Goal: Task Accomplishment & Management: Complete application form

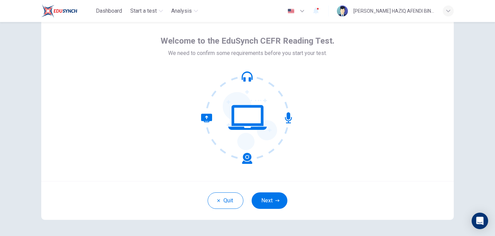
scroll to position [50, 0]
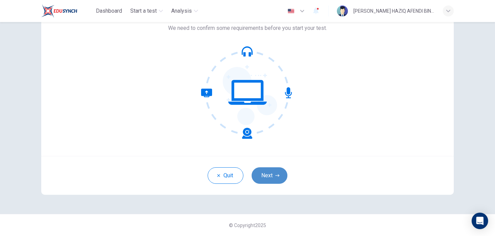
click at [271, 176] on button "Next" at bounding box center [269, 175] width 36 height 16
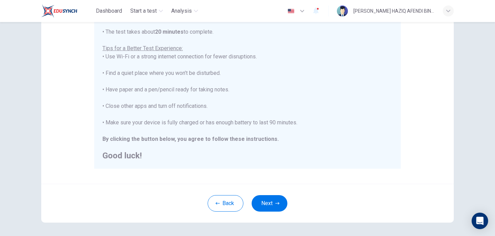
scroll to position [146, 0]
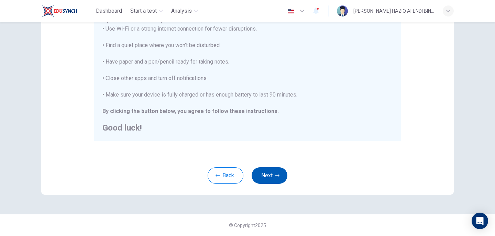
click at [271, 175] on button "Next" at bounding box center [269, 175] width 36 height 16
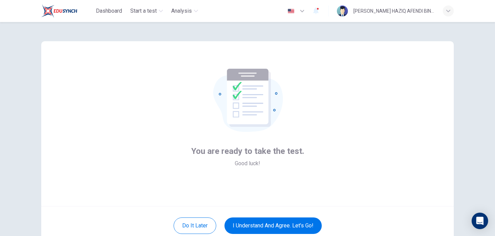
scroll to position [34, 0]
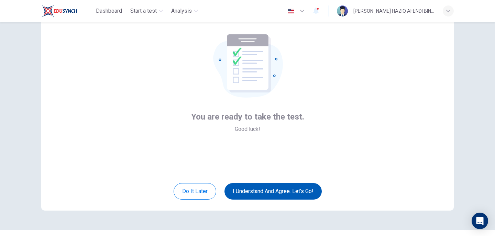
click at [273, 186] on button "I understand and agree. Let’s go!" at bounding box center [272, 191] width 97 height 16
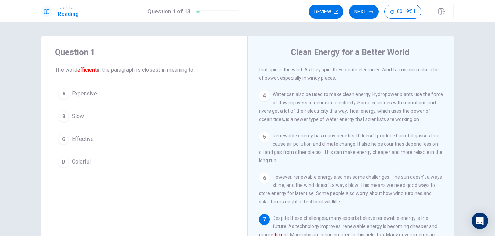
scroll to position [34, 0]
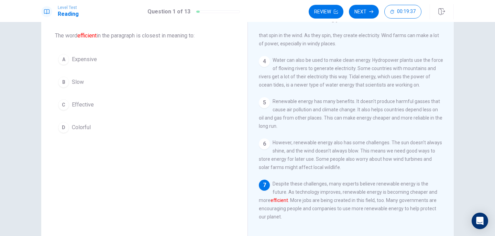
click at [88, 104] on span "Effective" at bounding box center [83, 105] width 22 height 8
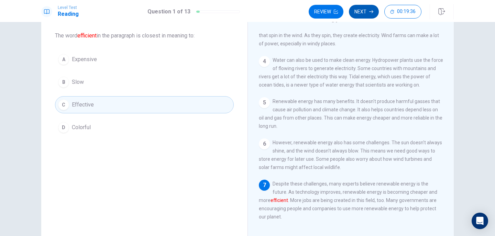
click at [357, 12] on button "Next" at bounding box center [364, 12] width 30 height 14
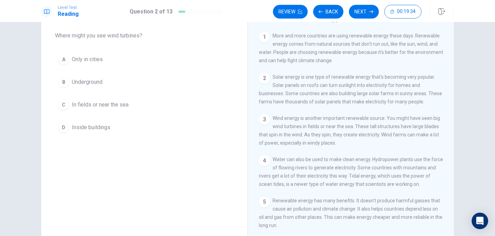
scroll to position [0, 0]
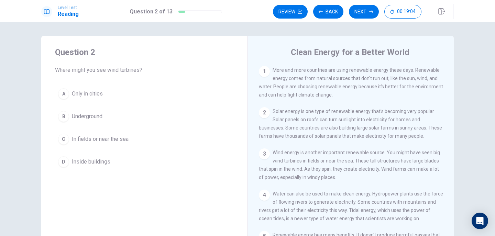
click at [113, 142] on span "In fields or near the sea" at bounding box center [100, 139] width 57 height 8
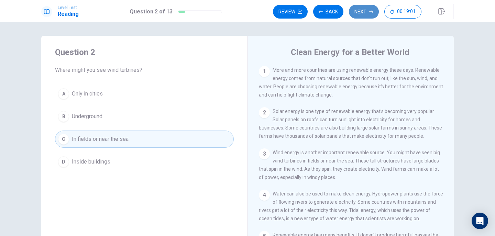
click at [361, 17] on button "Next" at bounding box center [364, 12] width 30 height 14
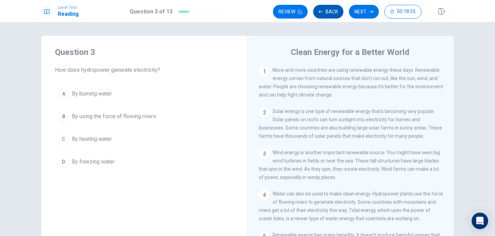
click at [337, 14] on button "Back" at bounding box center [328, 12] width 30 height 14
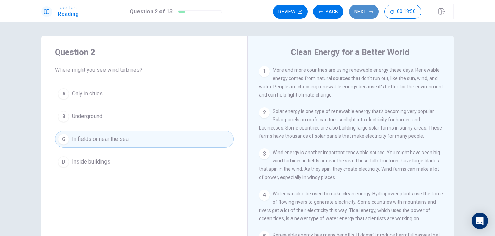
click at [357, 13] on button "Next" at bounding box center [364, 12] width 30 height 14
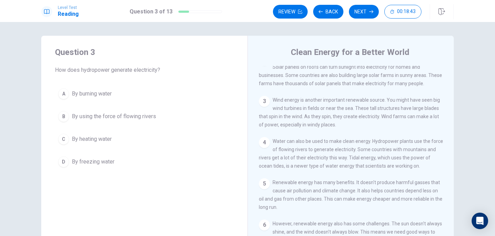
scroll to position [69, 0]
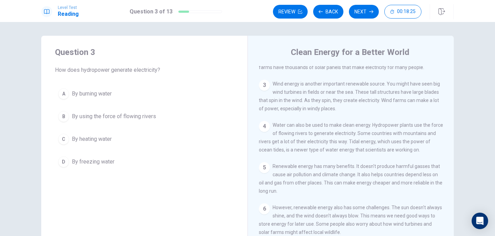
click at [128, 121] on button "B By using the force of flowing rivers" at bounding box center [144, 116] width 179 height 17
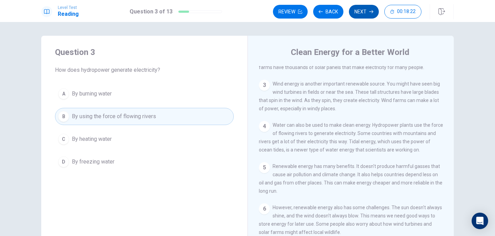
click at [360, 16] on button "Next" at bounding box center [364, 12] width 30 height 14
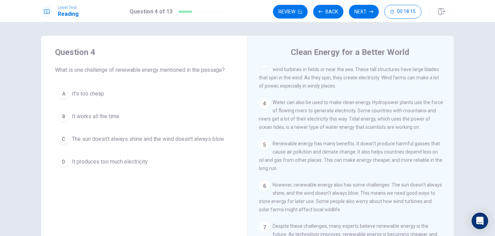
scroll to position [103, 0]
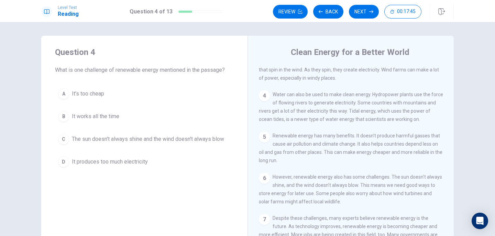
click at [143, 140] on span "The sun doesn't always shine and the wind doesn't always blow" at bounding box center [148, 139] width 152 height 8
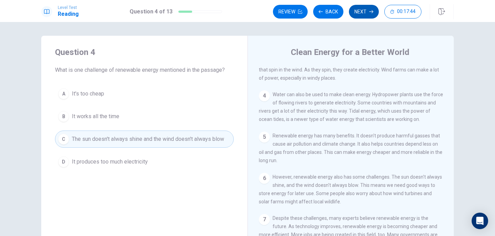
click at [357, 16] on button "Next" at bounding box center [364, 12] width 30 height 14
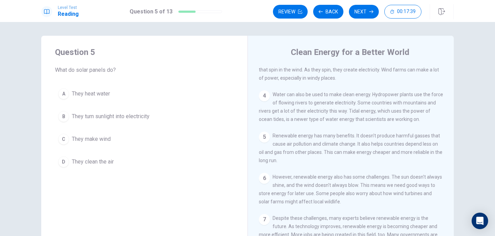
click at [139, 114] on span "They turn sunlight into electricity" at bounding box center [111, 116] width 78 height 8
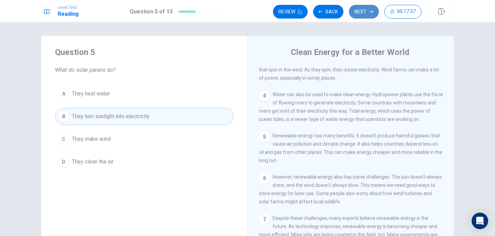
click at [361, 11] on button "Next" at bounding box center [364, 12] width 30 height 14
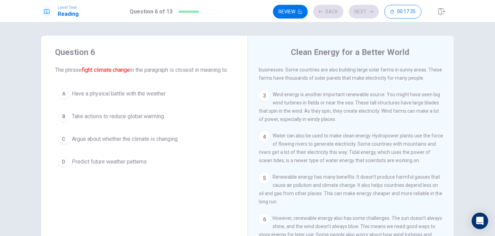
scroll to position [0, 0]
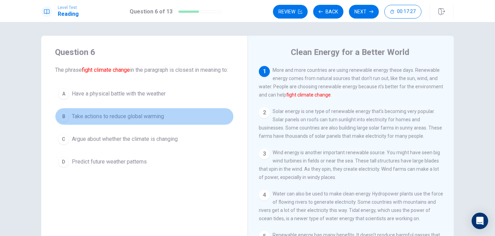
click at [153, 125] on button "B Take actions to reduce global warming" at bounding box center [144, 116] width 179 height 17
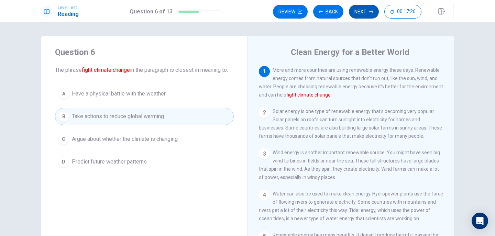
click at [366, 15] on button "Next" at bounding box center [364, 12] width 30 height 14
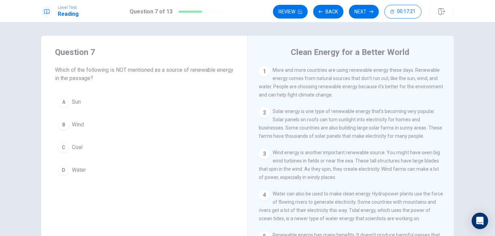
click at [82, 152] on button "C Coal" at bounding box center [144, 147] width 179 height 17
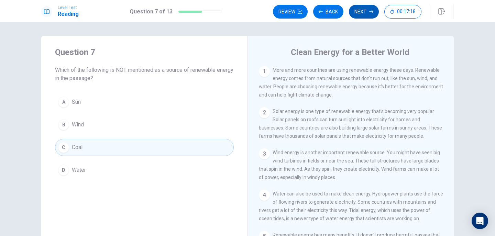
click at [363, 5] on button "Next" at bounding box center [364, 12] width 30 height 14
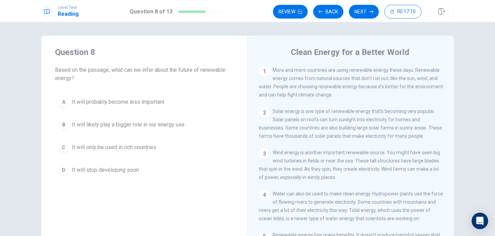
click at [176, 125] on span "It will likely play a bigger role in our energy use" at bounding box center [128, 125] width 113 height 8
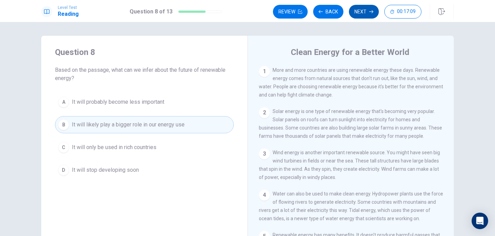
click at [360, 13] on button "Next" at bounding box center [364, 12] width 30 height 14
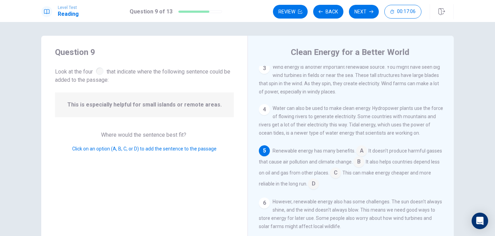
scroll to position [119, 0]
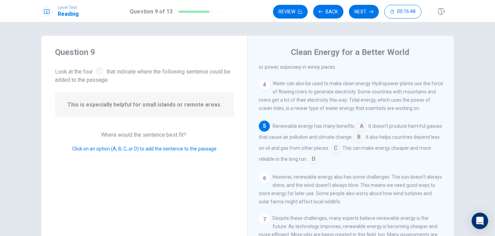
click at [341, 145] on input at bounding box center [335, 148] width 11 height 11
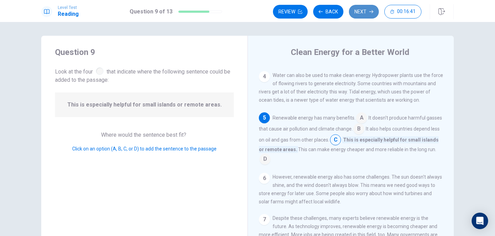
click at [360, 15] on button "Next" at bounding box center [364, 12] width 30 height 14
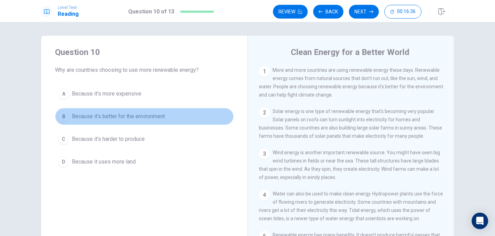
click at [153, 117] on span "Because it's better for the environment" at bounding box center [118, 116] width 93 height 8
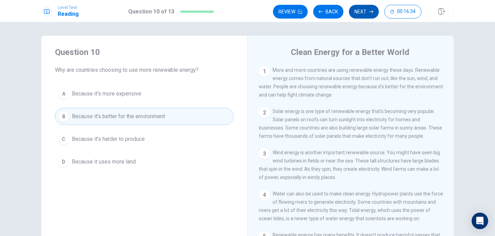
click at [361, 14] on button "Next" at bounding box center [364, 12] width 30 height 14
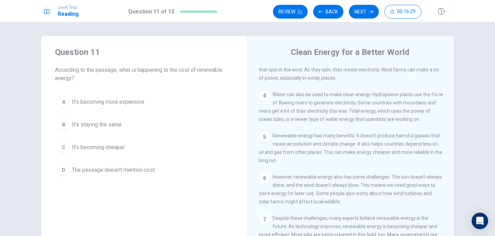
scroll to position [103, 0]
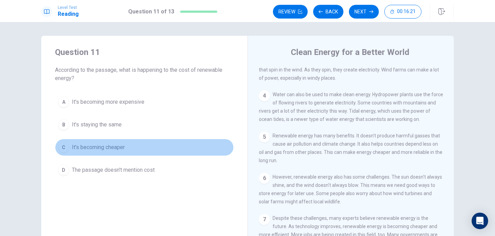
click at [124, 146] on button "C It's becoming cheaper" at bounding box center [144, 147] width 179 height 17
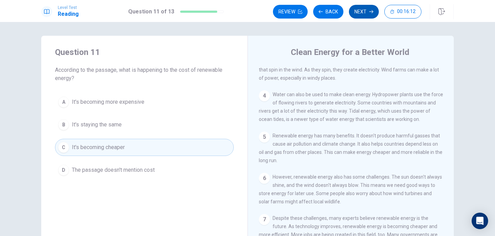
click at [369, 14] on button "Next" at bounding box center [364, 12] width 30 height 14
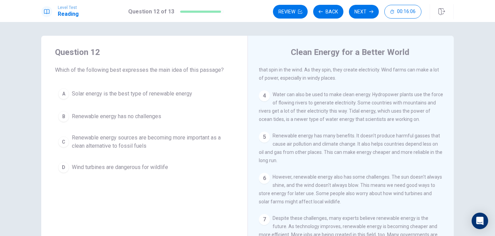
click at [142, 144] on span "Renewable energy sources are becoming more important as a clean alternative to …" at bounding box center [151, 142] width 159 height 16
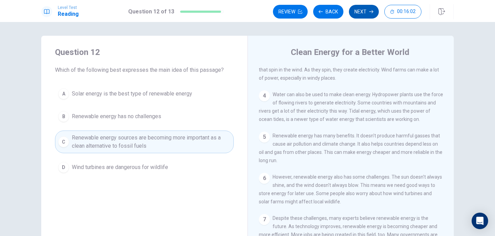
click at [358, 18] on button "Next" at bounding box center [364, 12] width 30 height 14
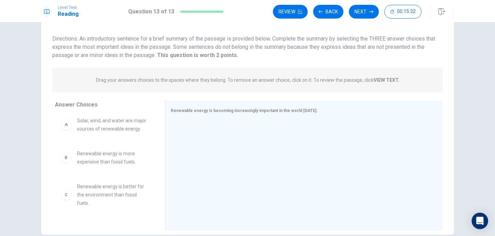
scroll to position [0, 0]
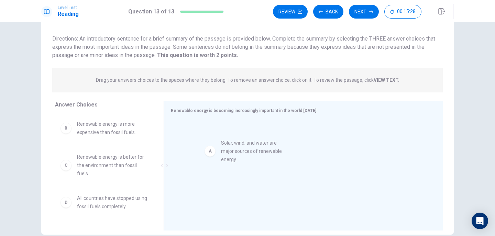
drag, startPoint x: 103, startPoint y: 131, endPoint x: 252, endPoint y: 147, distance: 149.5
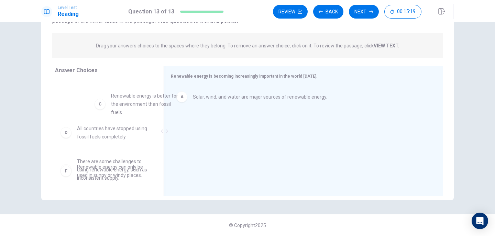
scroll to position [29, 0]
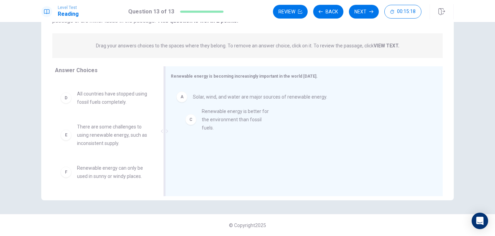
drag, startPoint x: 95, startPoint y: 103, endPoint x: 223, endPoint y: 126, distance: 130.2
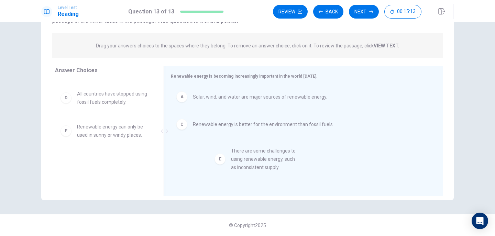
drag, startPoint x: 85, startPoint y: 133, endPoint x: 243, endPoint y: 157, distance: 159.5
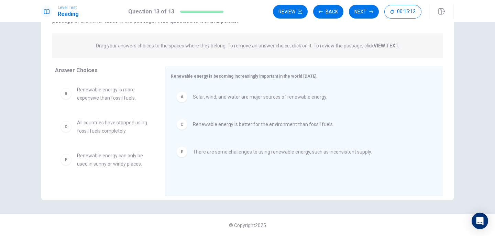
scroll to position [0, 0]
click at [373, 15] on button "Next" at bounding box center [364, 12] width 30 height 14
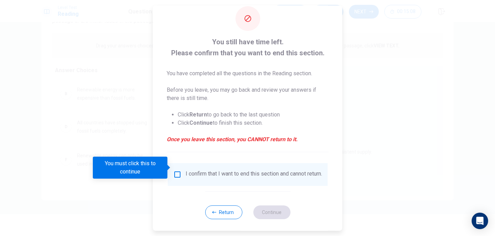
scroll to position [20, 0]
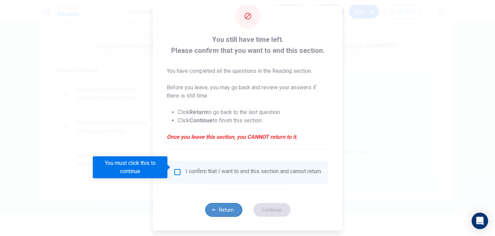
click at [219, 208] on button "Return" at bounding box center [223, 210] width 37 height 14
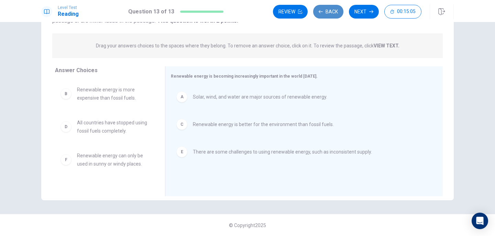
click at [323, 17] on button "Back" at bounding box center [328, 12] width 30 height 14
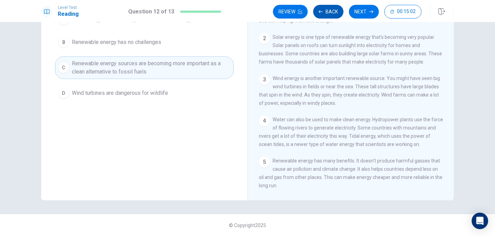
click at [325, 14] on button "Back" at bounding box center [328, 12] width 30 height 14
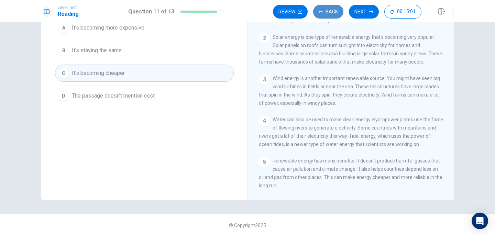
click at [325, 14] on button "Back" at bounding box center [328, 12] width 30 height 14
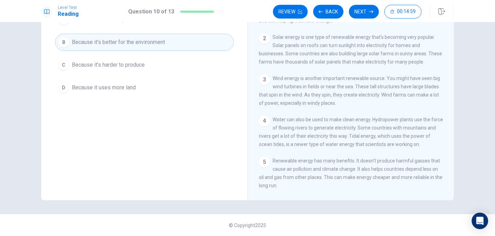
scroll to position [5, 0]
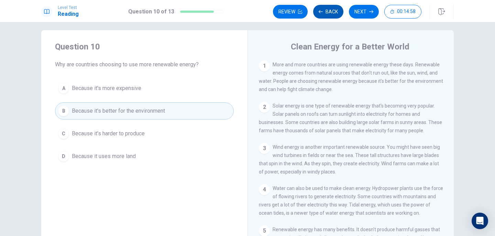
click at [328, 15] on button "Back" at bounding box center [328, 12] width 30 height 14
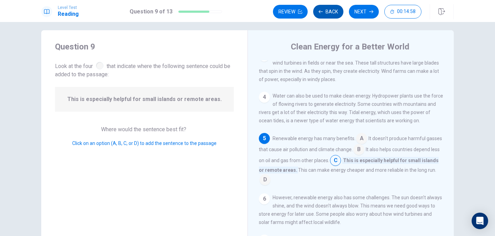
scroll to position [94, 0]
click at [328, 15] on button "Back" at bounding box center [328, 12] width 30 height 14
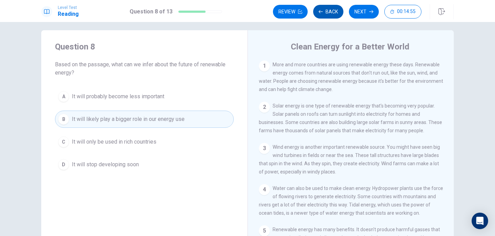
click at [328, 15] on button "Back" at bounding box center [328, 12] width 30 height 14
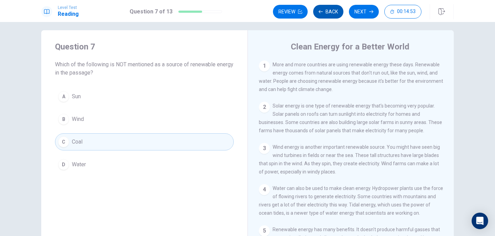
click at [328, 15] on button "Back" at bounding box center [328, 12] width 30 height 14
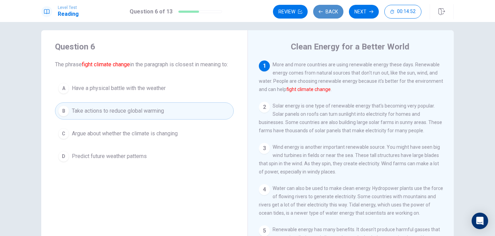
click at [328, 15] on button "Back" at bounding box center [328, 12] width 30 height 14
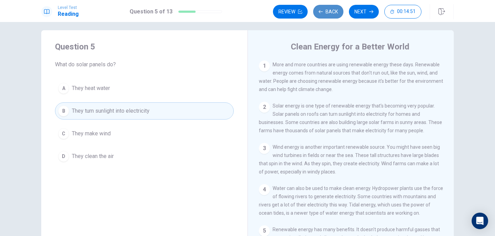
click at [328, 15] on button "Back" at bounding box center [328, 12] width 30 height 14
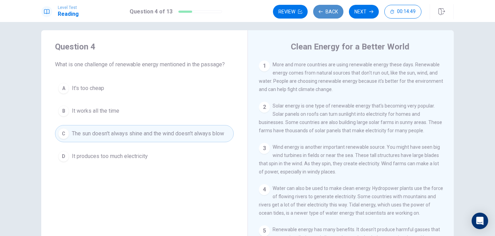
click at [328, 15] on button "Back" at bounding box center [328, 12] width 30 height 14
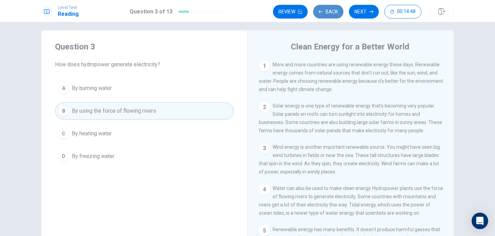
click at [328, 15] on button "Back" at bounding box center [328, 12] width 30 height 14
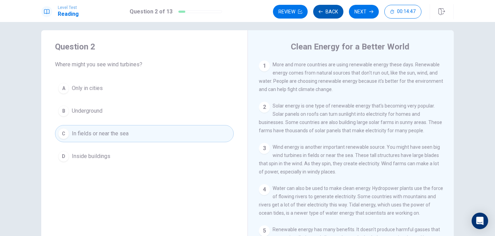
click at [328, 15] on button "Back" at bounding box center [328, 12] width 30 height 14
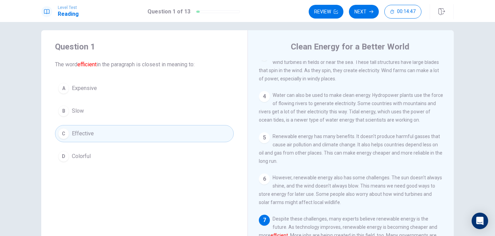
scroll to position [109, 0]
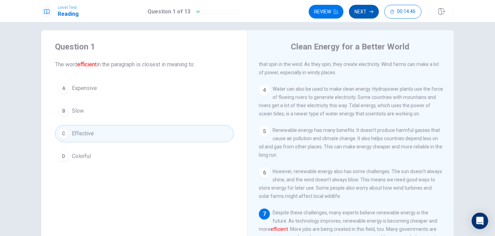
click at [364, 7] on button "Next" at bounding box center [364, 12] width 30 height 14
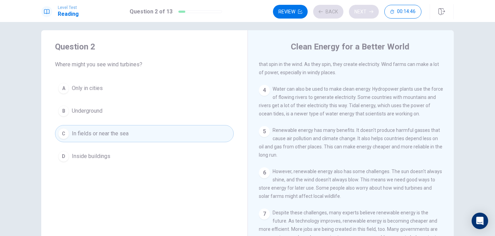
click at [364, 7] on div "Review Back Next 00:14:46" at bounding box center [347, 12] width 148 height 14
click at [366, 12] on button "Next" at bounding box center [364, 12] width 30 height 14
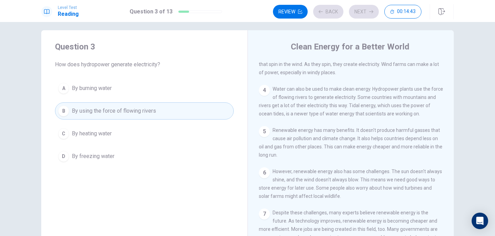
click at [366, 12] on div "Review Back Next 00:14:43" at bounding box center [347, 12] width 148 height 14
click at [366, 11] on button "Next" at bounding box center [364, 12] width 30 height 14
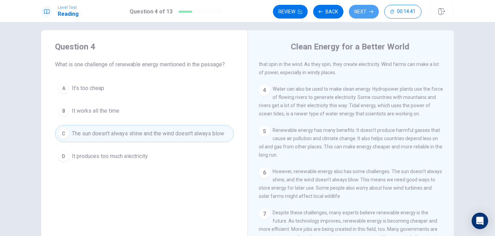
click at [366, 11] on button "Next" at bounding box center [364, 12] width 30 height 14
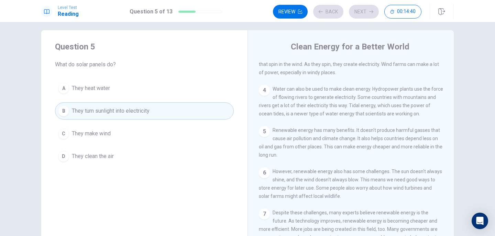
click at [367, 12] on button "Next" at bounding box center [364, 12] width 30 height 14
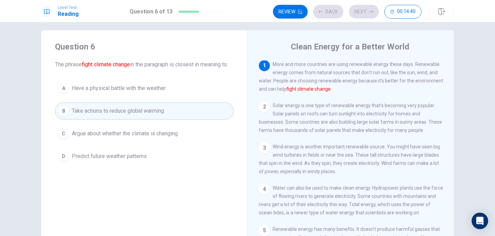
scroll to position [0, 0]
click at [367, 12] on button "Next" at bounding box center [364, 12] width 30 height 14
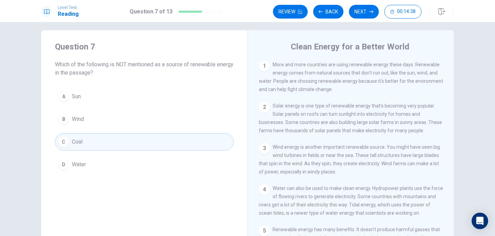
click at [367, 12] on button "Next" at bounding box center [364, 12] width 30 height 14
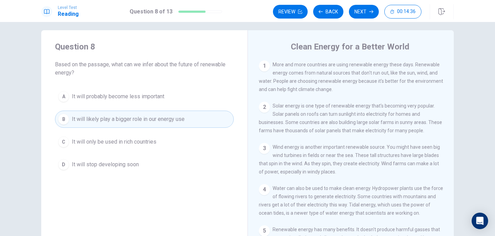
click at [367, 12] on button "Next" at bounding box center [364, 12] width 30 height 14
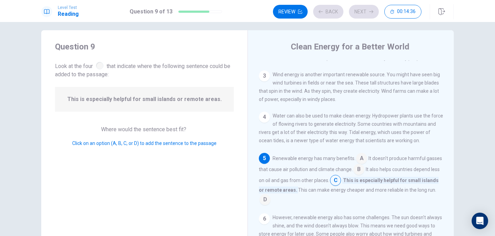
scroll to position [94, 0]
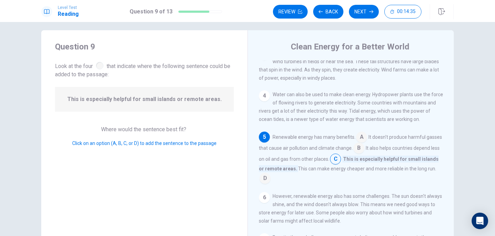
click at [367, 12] on button "Next" at bounding box center [364, 12] width 30 height 14
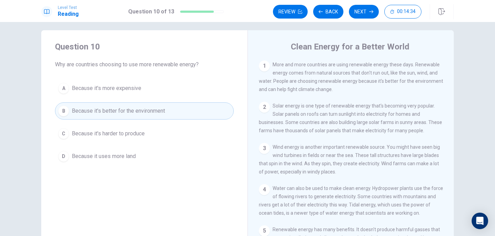
click at [366, 12] on button "Next" at bounding box center [364, 12] width 30 height 14
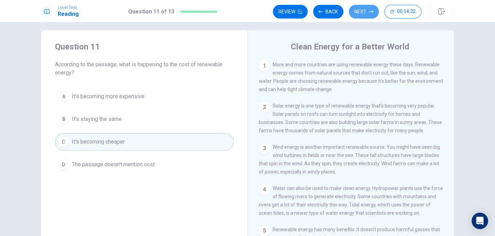
click at [366, 12] on button "Next" at bounding box center [364, 12] width 30 height 14
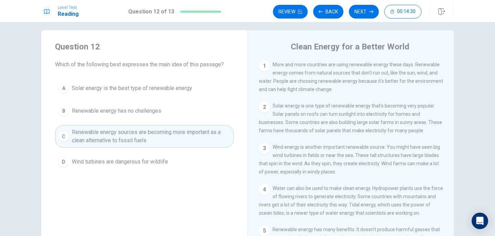
click at [366, 12] on button "Next" at bounding box center [364, 12] width 30 height 14
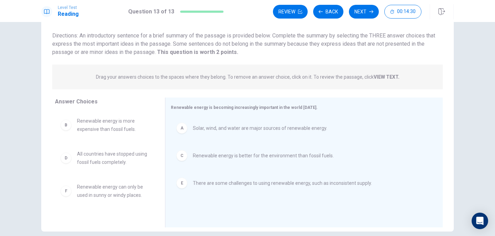
scroll to position [74, 0]
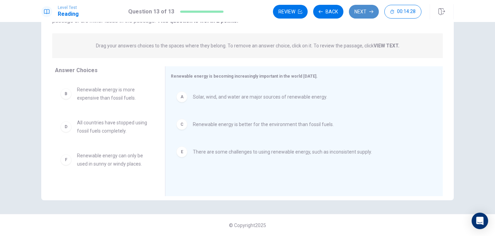
click at [361, 16] on button "Next" at bounding box center [364, 12] width 30 height 14
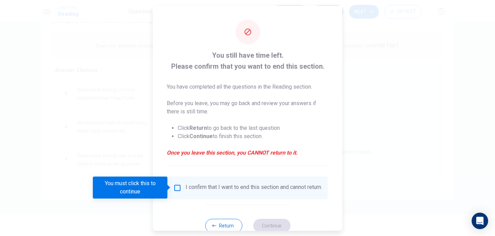
click at [177, 190] on input "You must click this to continue" at bounding box center [177, 187] width 8 height 8
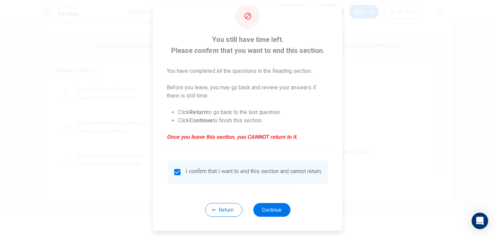
scroll to position [20, 0]
click at [282, 206] on button "Continue" at bounding box center [271, 210] width 37 height 14
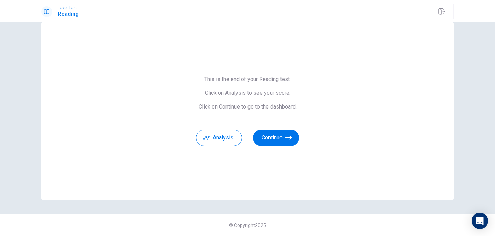
scroll to position [14, 0]
click at [229, 143] on button "Analysis" at bounding box center [219, 138] width 46 height 16
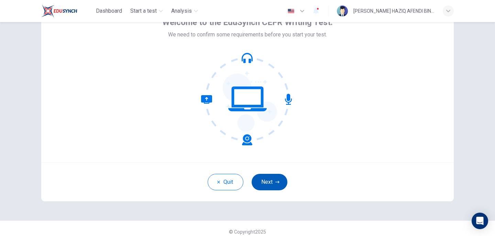
scroll to position [50, 0]
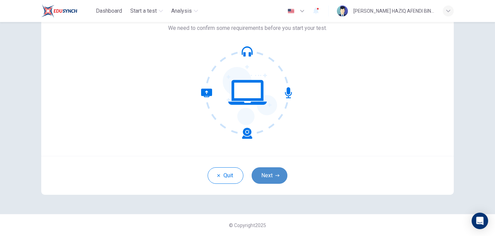
click at [279, 180] on button "Next" at bounding box center [269, 175] width 36 height 16
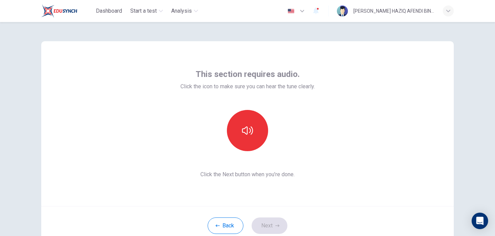
scroll to position [34, 0]
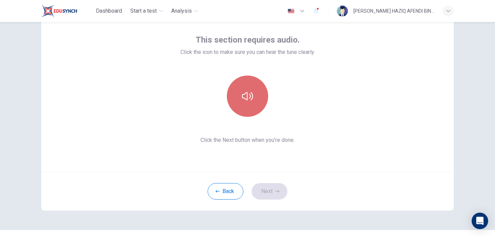
click at [255, 97] on button "button" at bounding box center [247, 96] width 41 height 41
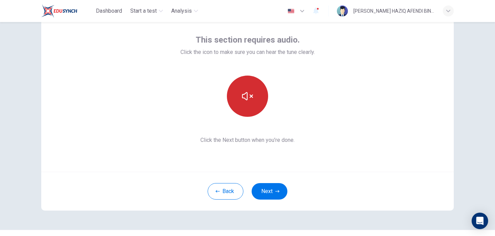
click at [243, 89] on button "button" at bounding box center [247, 96] width 41 height 41
click at [268, 203] on div "Back Next" at bounding box center [247, 191] width 412 height 39
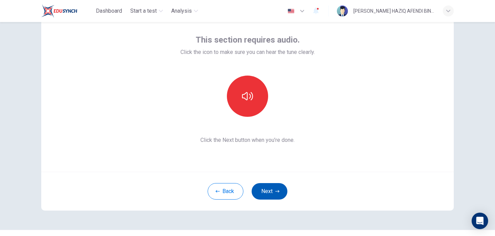
click at [275, 191] on icon "button" at bounding box center [277, 191] width 4 height 4
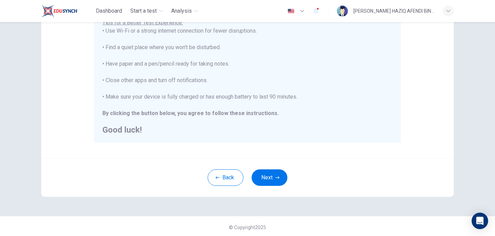
scroll to position [146, 0]
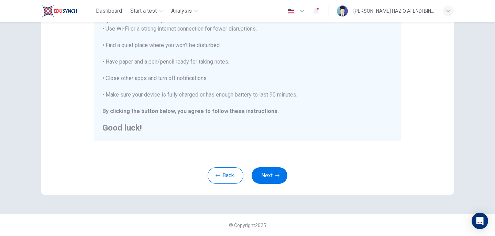
click at [247, 172] on div "Back Next" at bounding box center [247, 175] width 412 height 39
click at [251, 172] on button "Next" at bounding box center [269, 175] width 36 height 16
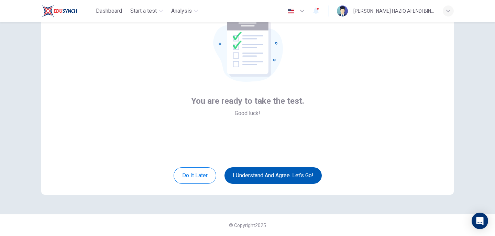
click at [250, 172] on button "I understand and agree. Let’s go!" at bounding box center [272, 175] width 97 height 16
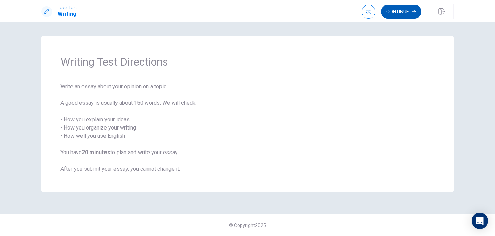
click at [393, 14] on button "Continue" at bounding box center [401, 12] width 41 height 14
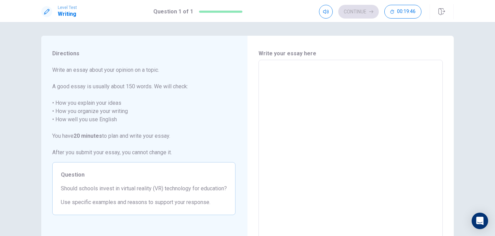
click at [312, 99] on textarea at bounding box center [350, 155] width 175 height 179
type textarea "Y"
type textarea "x"
type textarea "Ye"
type textarea "x"
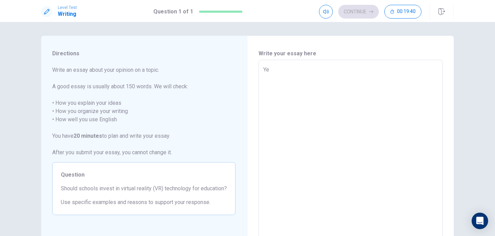
type textarea "Yes"
type textarea "x"
type textarea "Yes,"
type textarea "x"
type textarea "Yes,"
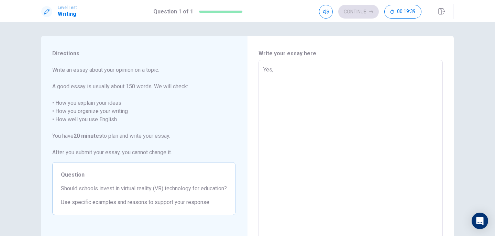
type textarea "x"
type textarea "Yes, I"
type textarea "x"
type textarea "Yes,"
type textarea "x"
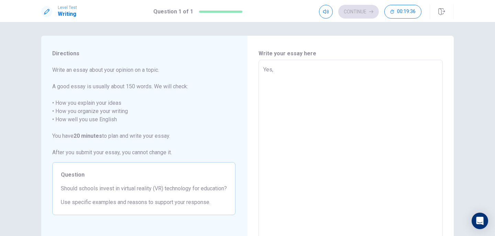
type textarea "Yes, i"
type textarea "x"
type textarea "Yes, it"
type textarea "x"
type textarea "Yes, it"
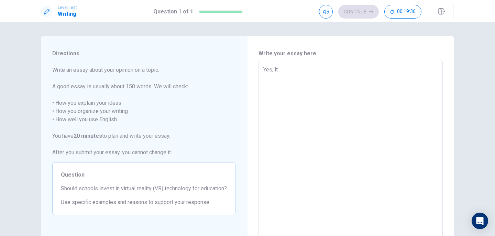
type textarea "x"
type textarea "Yes, it w"
type textarea "x"
type textarea "Yes, it wo"
type textarea "x"
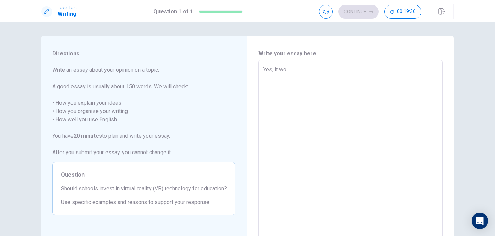
type textarea "Yes, it wou"
type textarea "x"
type textarea "Yes, it woul"
type textarea "x"
type textarea "Yes, it [PERSON_NAME]"
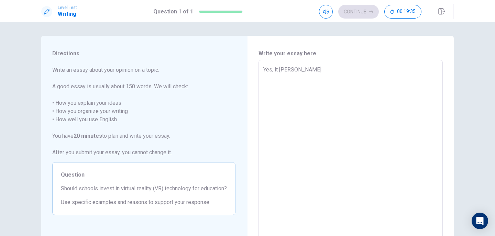
type textarea "x"
type textarea "Yes, it woul"
type textarea "x"
type textarea "Yes, it would"
type textarea "x"
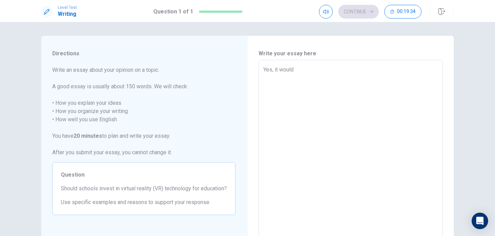
type textarea "Yes, it would"
type textarea "x"
type textarea "Yes, it would b"
type textarea "x"
type textarea "Yes, it would be"
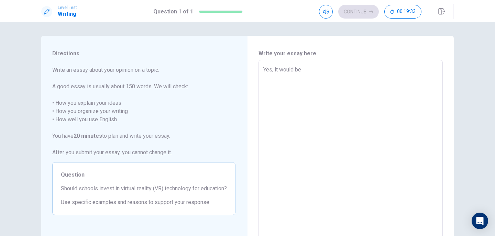
type textarea "x"
type textarea "Yes, it would be"
type textarea "x"
type textarea "Yes, it would be a"
type textarea "x"
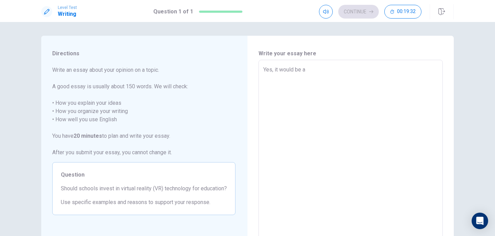
type textarea "Yes, it would be an"
type textarea "x"
type textarea "Yes, it would be an"
type textarea "x"
type textarea "Yes, it would be an e"
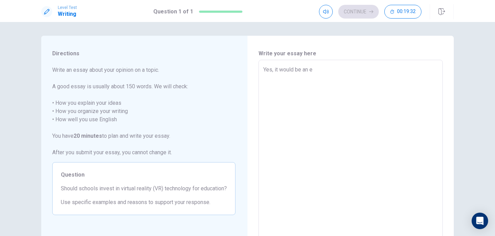
type textarea "x"
type textarea "Yes, it would be an ex"
type textarea "x"
type textarea "Yes, it would be an exc"
type textarea "x"
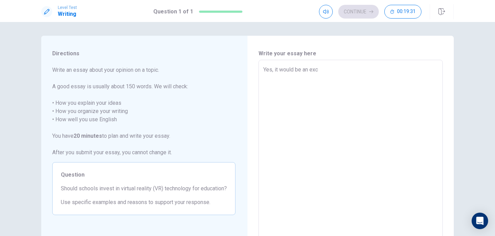
type textarea "Yes, it would be an exce"
type textarea "x"
type textarea "Yes, it would be an excel"
type textarea "x"
type textarea "Yes, it would be an excell"
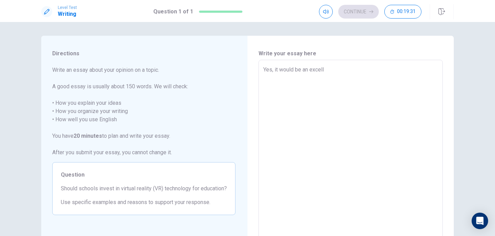
type textarea "x"
type textarea "Yes, it would be an excelle"
type textarea "x"
type textarea "Yes, it would be an excellen"
type textarea "x"
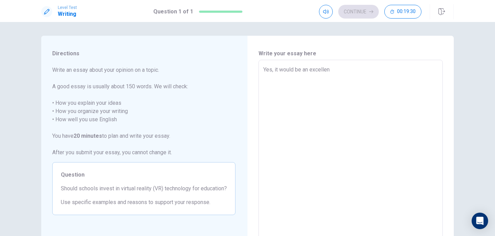
type textarea "Yes, it would be an excellent"
type textarea "x"
type textarea "Yes, it would be an excellent"
type textarea "x"
type textarea "Yes, it would be an excellent i"
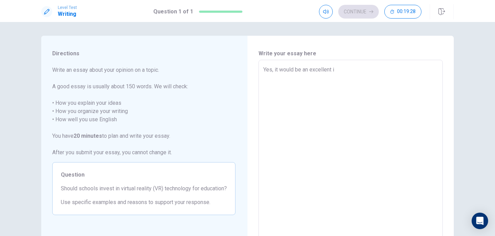
type textarea "x"
type textarea "Yes, it would be an excellent in"
type textarea "x"
type textarea "Yes, it would be an excellent inv"
type textarea "x"
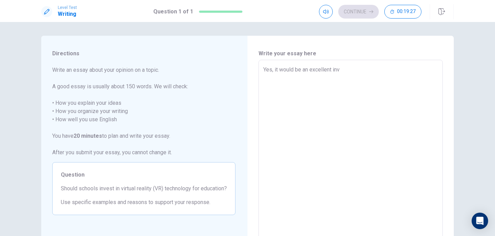
type textarea "Yes, it would be an excellent inve"
type textarea "x"
type textarea "Yes, it would be an excellent inves"
type textarea "x"
type textarea "Yes, it would be an excellent invest"
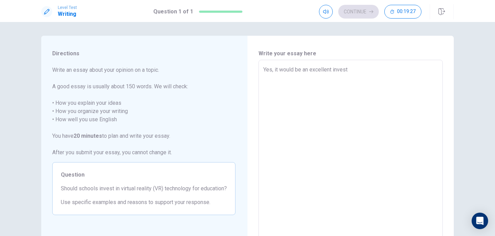
type textarea "x"
type textarea "Yes, it would be an excellent investe"
type textarea "x"
type textarea "Yes, it would be an excellent invest"
type textarea "x"
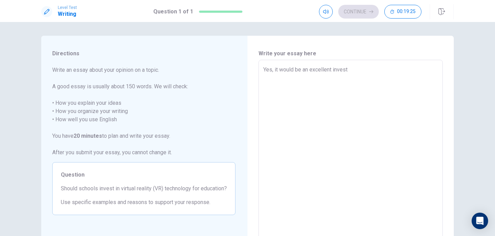
type textarea "Yes, it would be an excellent investm"
type textarea "x"
type textarea "Yes, it would be an excellent investme"
type textarea "x"
type textarea "Yes, it would be an excellent investmen"
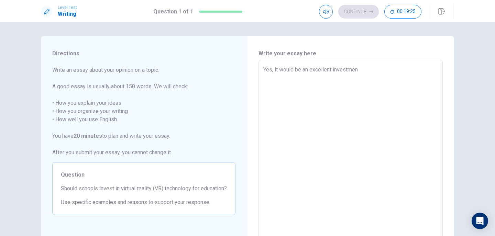
type textarea "x"
type textarea "Yes, it would be an excellent investment"
type textarea "x"
type textarea "Yes, it would be an excellent investment"
type textarea "x"
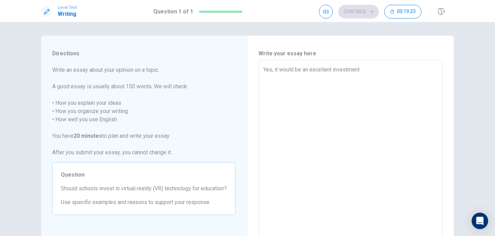
type textarea "Yes, it would be an excellent investment i"
type textarea "x"
type textarea "Yes, it would be an excellent investment in"
type textarea "x"
type textarea "Yes, it would be an excellent investment in"
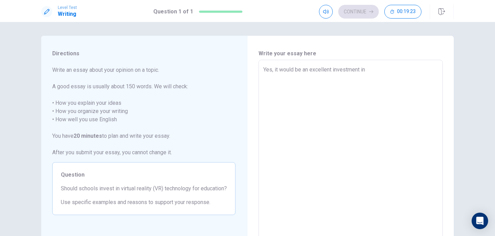
type textarea "x"
type textarea "Yes, it would be an excellent investment in b"
type textarea "x"
type textarea "Yes, it would be an excellent investment in bo"
type textarea "x"
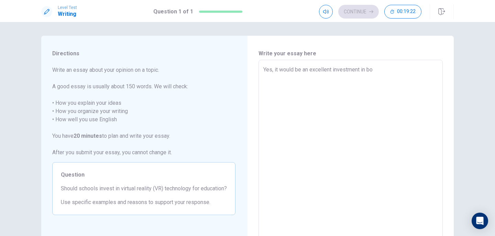
type textarea "Yes, it would be an excellent investment in boo"
type textarea "x"
type textarea "Yes, it would be an excellent investment in boos"
type textarea "x"
type textarea "Yes, it would be an excellent investment in boost"
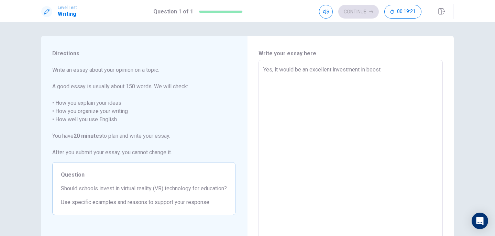
type textarea "x"
type textarea "Yes, it would be an excellent investment in boosti"
type textarea "x"
type textarea "Yes, it would be an excellent investment in boostin"
type textarea "x"
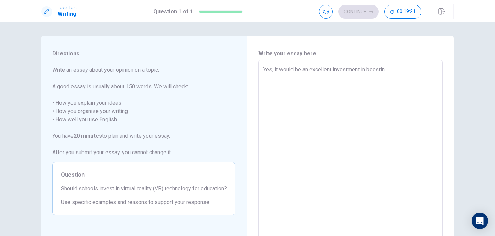
type textarea "Yes, it would be an excellent investment in boosting"
type textarea "x"
type textarea "Yes, it would be an excellent investment in boostin"
type textarea "x"
type textarea "Yes, it would be an excellent investment in boosti"
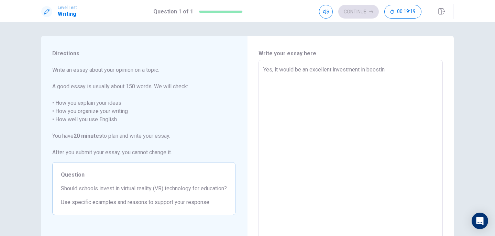
type textarea "x"
type textarea "Yes, it would be an excellent investment in boost"
type textarea "x"
type textarea "Yes, it would be an excellent investment in boo"
type textarea "x"
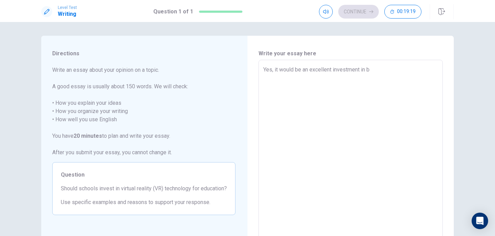
type textarea "Yes, it would be an excellent investment in"
type textarea "x"
type textarea "Yes, it would be an excellent investment in"
type textarea "x"
type textarea "Yes, it would be an excellent investment in"
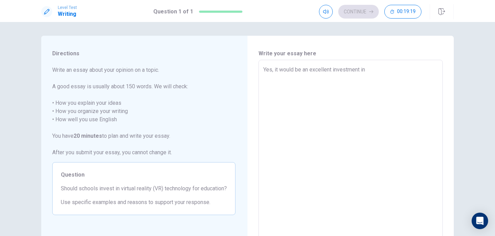
type textarea "x"
type textarea "Yes, it would be an excellent investment in f"
type textarea "x"
type textarea "Yes, it would be an excellent investment in fc"
type textarea "x"
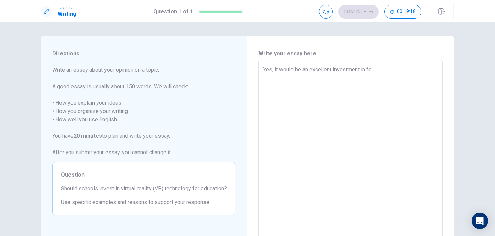
type textarea "Yes, it would be an excellent investment in fci"
type textarea "x"
type textarea "Yes, it would be an excellent investment in fcil"
type textarea "x"
type textarea "Yes, it would be an excellent investment in fcili"
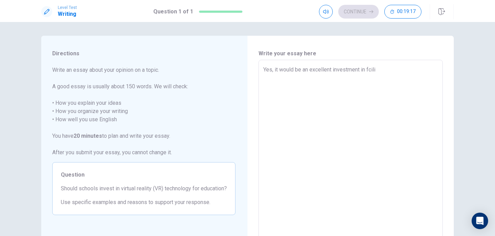
type textarea "x"
type textarea "Yes, it would be an excellent investment in fcil"
type textarea "x"
type textarea "Yes, it would be an excellent investment in fci"
type textarea "x"
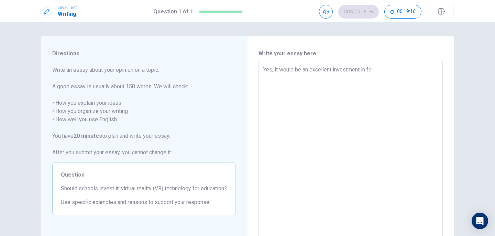
type textarea "Yes, it would be an excellent investment in fc"
type textarea "x"
type textarea "Yes, it would be an excellent investment in f"
type textarea "x"
type textarea "Yes, it would be an excellent investment in fa"
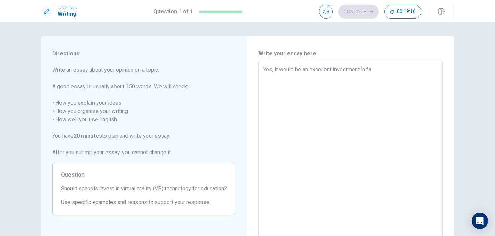
type textarea "x"
type textarea "Yes, it would be an excellent investment in fac"
type textarea "x"
type textarea "Yes, it would be an excellent investment in faci"
type textarea "x"
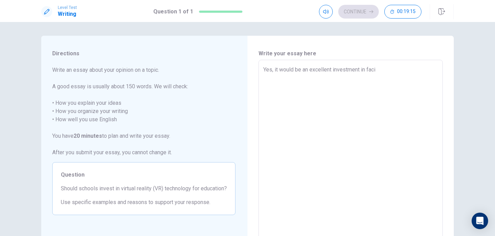
type textarea "Yes, it would be an excellent investment in facil"
type textarea "x"
type textarea "Yes, it would be an excellent investment in facili"
type textarea "x"
type textarea "Yes, it would be an excellent investment in facilit"
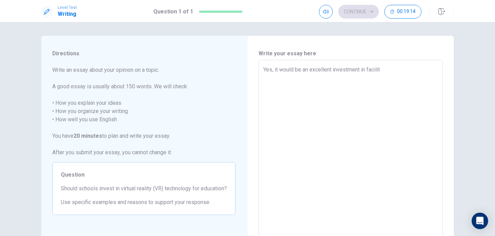
type textarea "x"
type textarea "Yes, it would be an excellent investment in facilita"
type textarea "x"
type textarea "Yes, it would be an excellent investment in facilitat"
type textarea "x"
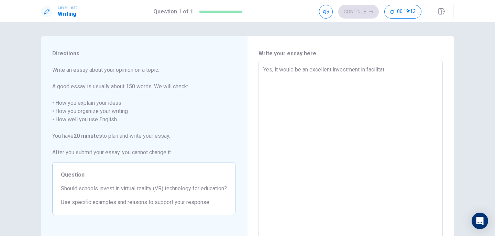
type textarea "Yes, it would be an excellent investment in facilitati"
type textarea "x"
type textarea "Yes, it would be an excellent investment in facilitatin"
type textarea "x"
type textarea "Yes, it would be an excellent investment in facilitating"
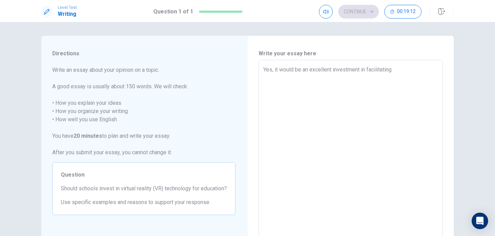
type textarea "x"
type textarea "Yes, it would be an excellent investment in facilitating"
type textarea "x"
type textarea "Yes, it would be an excellent investment in facilitating l"
type textarea "x"
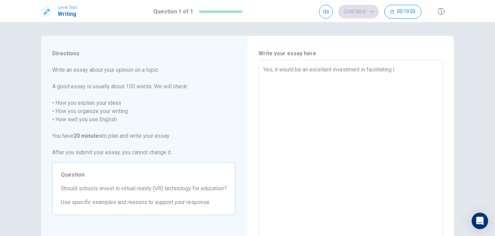
type textarea "Yes, it would be an excellent investment in facilitating le"
type textarea "x"
type textarea "Yes, it would be an excellent investment in facilitating lea"
type textarea "x"
type textarea "Yes, it would be an excellent investment in facilitating [PERSON_NAME]"
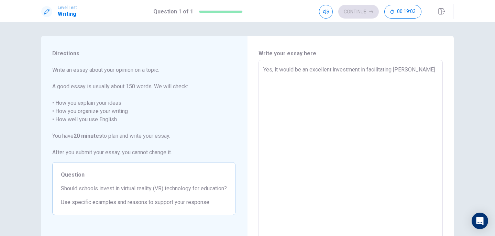
type textarea "x"
type textarea "Yes, it would be an excellent investment in facilitating learn"
type textarea "x"
type textarea "Yes, it would be an excellent investment in facilitating learni"
type textarea "x"
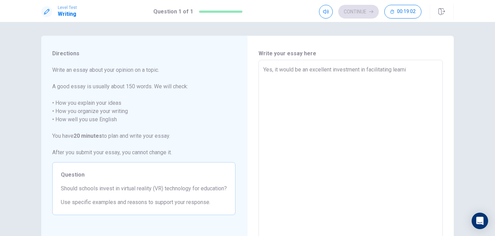
type textarea "Yes, it would be an excellent investment in facilitating learnin"
type textarea "x"
type textarea "Yes, it would be an excellent investment in facilitating learning"
type textarea "x"
type textarea "Yes, it would be an excellent investment in facilitating learning"
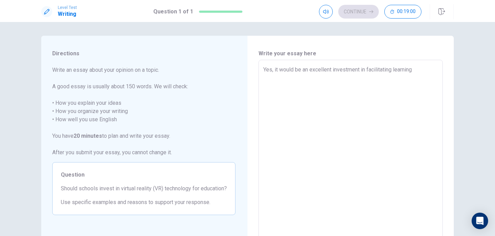
type textarea "x"
type textarea "Yes, it would be an excellent investment in facilitating learning i"
type textarea "x"
type textarea "Yes, it would be an excellent investment in facilitating learning in"
type textarea "x"
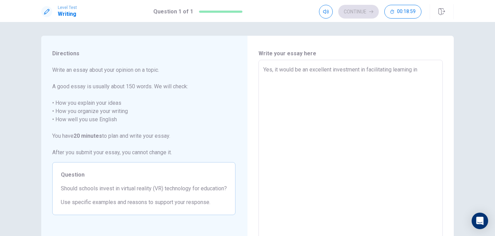
type textarea "Yes, it would be an excellent investment in facilitating learning in"
type textarea "x"
type textarea "Yes, it would be an excellent investment in facilitating learning in"
type textarea "x"
type textarea "Yes, it would be an excellent investment in facilitating learning in s"
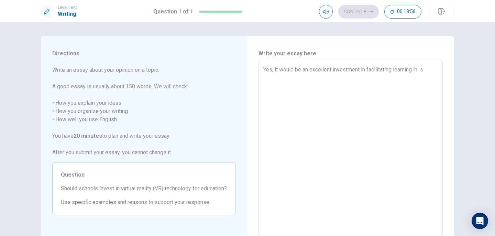
type textarea "x"
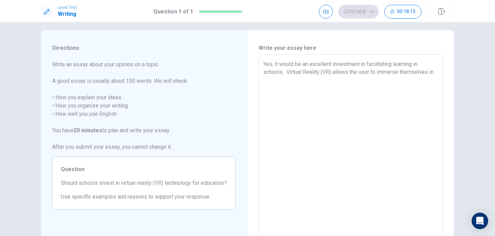
scroll to position [40, 0]
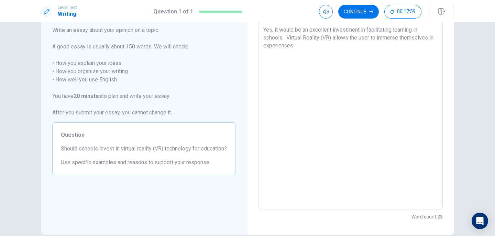
drag, startPoint x: 369, startPoint y: 38, endPoint x: 362, endPoint y: 37, distance: 6.7
click at [361, 39] on textarea "Yes, it would be an excellent investment in facilitating learning in schools. V…" at bounding box center [350, 115] width 175 height 179
drag, startPoint x: 362, startPoint y: 37, endPoint x: 368, endPoint y: 35, distance: 6.1
click at [368, 35] on textarea "Yes, it would be an excellent investment in facilitating learning in schools. V…" at bounding box center [350, 115] width 175 height 179
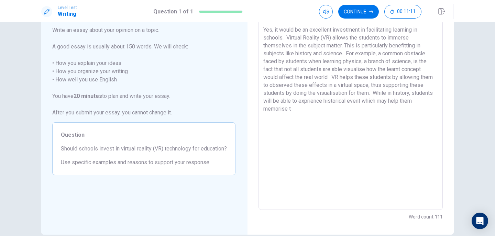
click at [358, 98] on textarea "Yes, it would be an excellent investment in facilitating learning in schools. V…" at bounding box center [350, 115] width 175 height 179
click at [312, 110] on textarea "Yes, it would be an excellent investment in facilitating learning in schools. V…" at bounding box center [350, 115] width 175 height 179
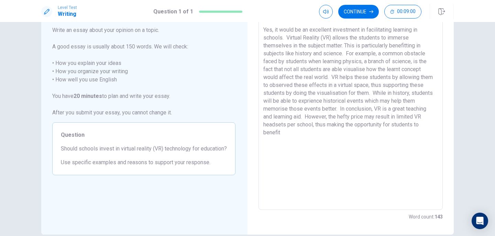
click at [391, 121] on textarea "Yes, it would be an excellent investment in facilitating learning in schools. V…" at bounding box center [350, 115] width 175 height 179
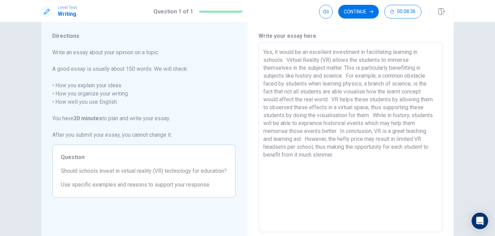
scroll to position [5, 0]
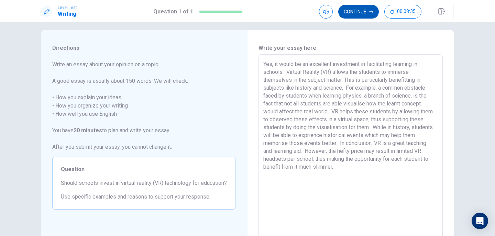
click at [355, 14] on button "Continue" at bounding box center [358, 12] width 41 height 14
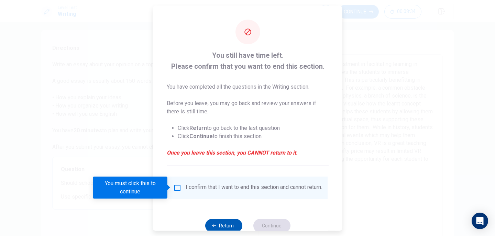
click at [227, 224] on button "Return" at bounding box center [223, 225] width 37 height 14
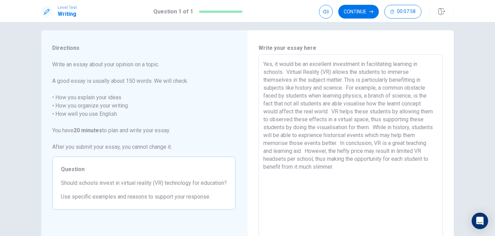
click at [367, 122] on textarea "Yes, it would be an excellent investment in facilitating learning in schools. V…" at bounding box center [350, 149] width 175 height 179
click at [311, 159] on textarea "Yes, it would be an excellent investment in facilitating learning in schools. V…" at bounding box center [350, 149] width 175 height 179
click at [362, 18] on button "Continue" at bounding box center [358, 12] width 41 height 14
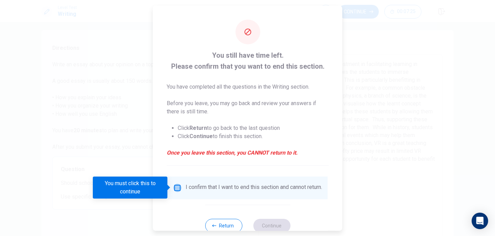
click at [178, 188] on input "You must click this to continue" at bounding box center [177, 187] width 8 height 8
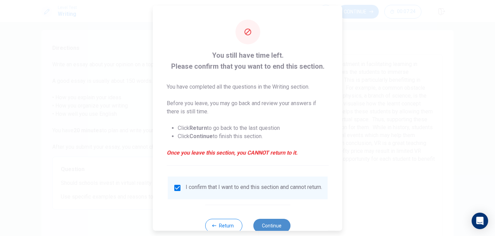
click at [270, 227] on button "Continue" at bounding box center [271, 225] width 37 height 14
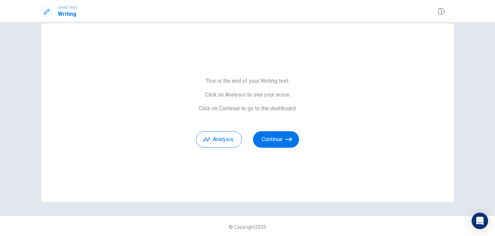
scroll to position [14, 0]
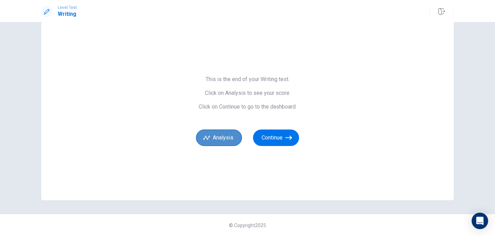
click at [217, 137] on button "Analysis" at bounding box center [219, 138] width 46 height 16
